Goal: Task Accomplishment & Management: Use online tool/utility

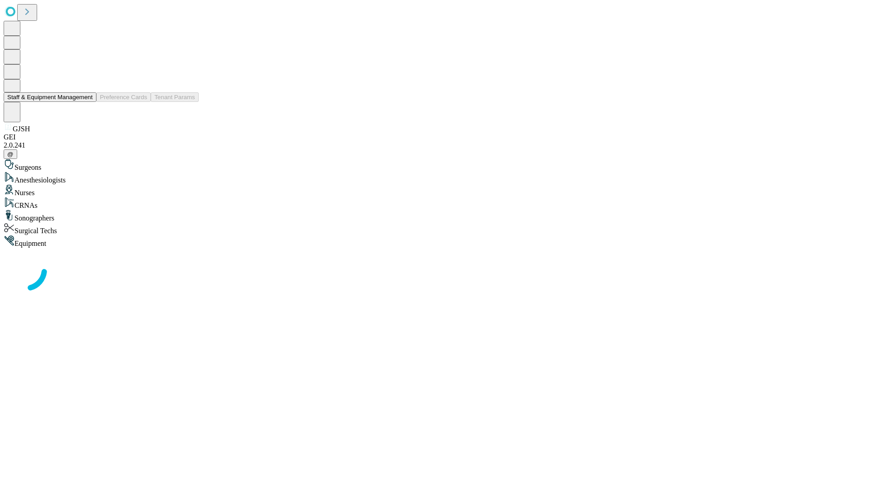
click at [86, 102] on button "Staff & Equipment Management" at bounding box center [50, 97] width 93 height 10
